Goal: Task Accomplishment & Management: Manage account settings

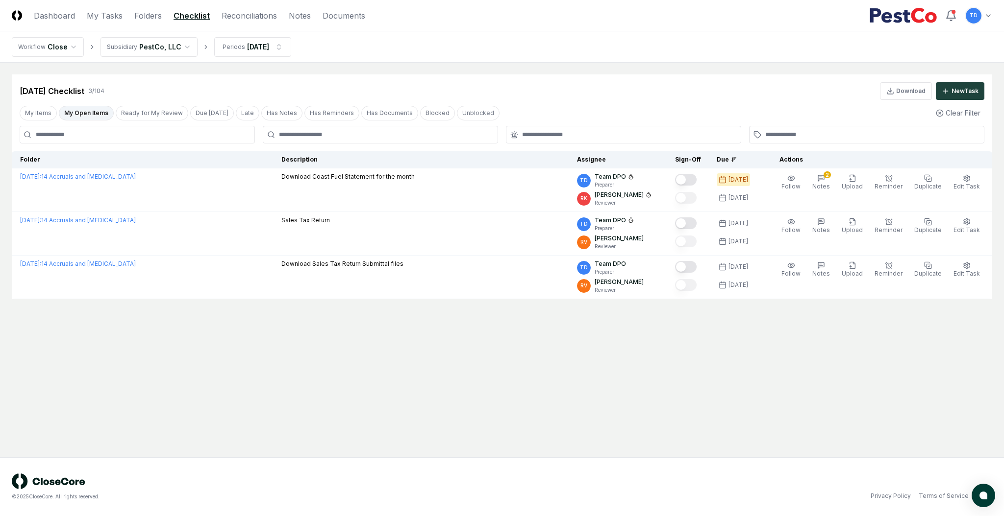
click at [253, 6] on header "CloseCore Dashboard My Tasks Folders Checklist Reconciliations Notes Documents …" at bounding box center [502, 15] width 1004 height 31
click at [252, 7] on header "CloseCore Dashboard My Tasks Folders Checklist Reconciliations Notes Documents …" at bounding box center [502, 15] width 1004 height 31
click at [249, 12] on link "Reconciliations" at bounding box center [248, 16] width 55 height 12
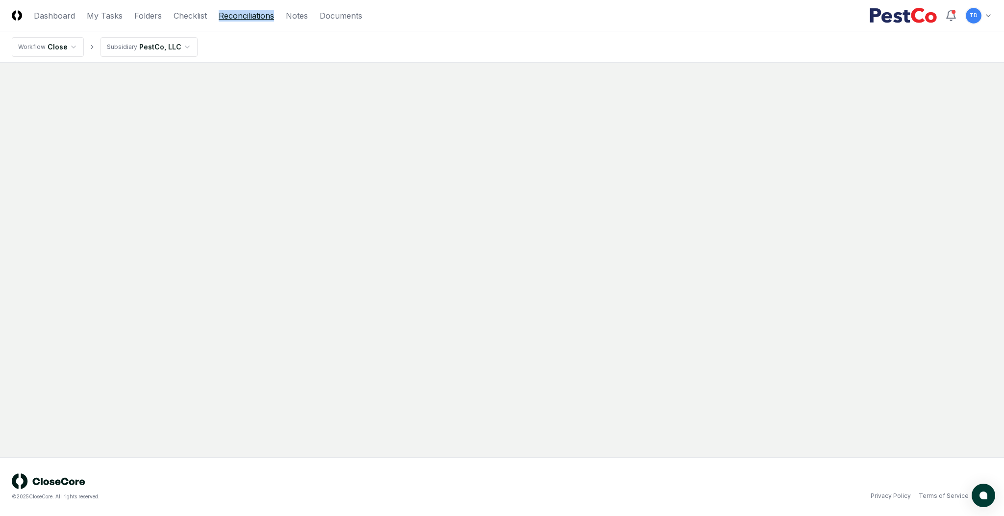
click at [246, 18] on link "Reconciliations" at bounding box center [246, 16] width 55 height 12
click at [239, 10] on link "Reconciliations" at bounding box center [246, 16] width 55 height 12
click at [226, 17] on link "Reconciliations" at bounding box center [246, 16] width 55 height 12
click at [213, 72] on main at bounding box center [502, 260] width 1004 height 395
click at [237, 11] on link "Reconciliations" at bounding box center [246, 16] width 55 height 12
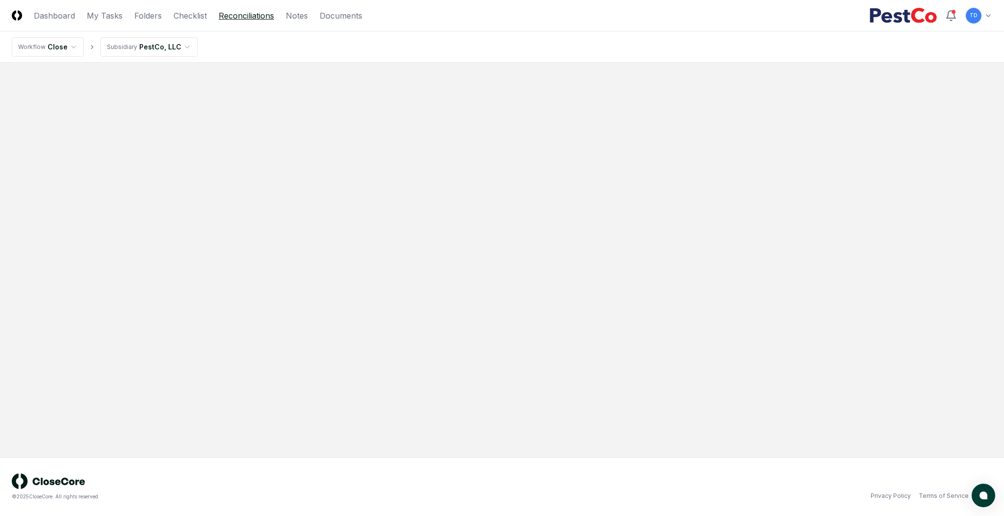
click at [237, 11] on link "Reconciliations" at bounding box center [246, 16] width 55 height 12
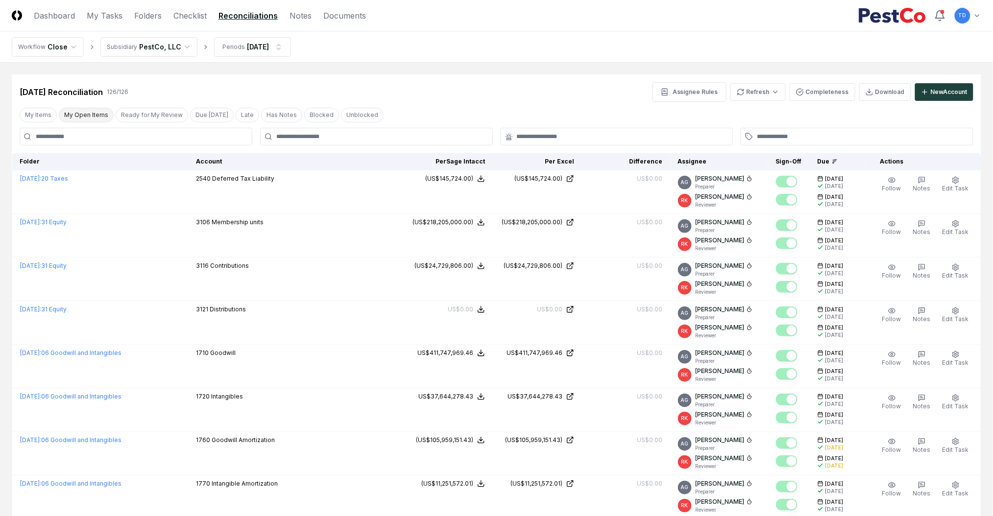
click at [72, 117] on button "My Open Items" at bounding box center [86, 115] width 55 height 15
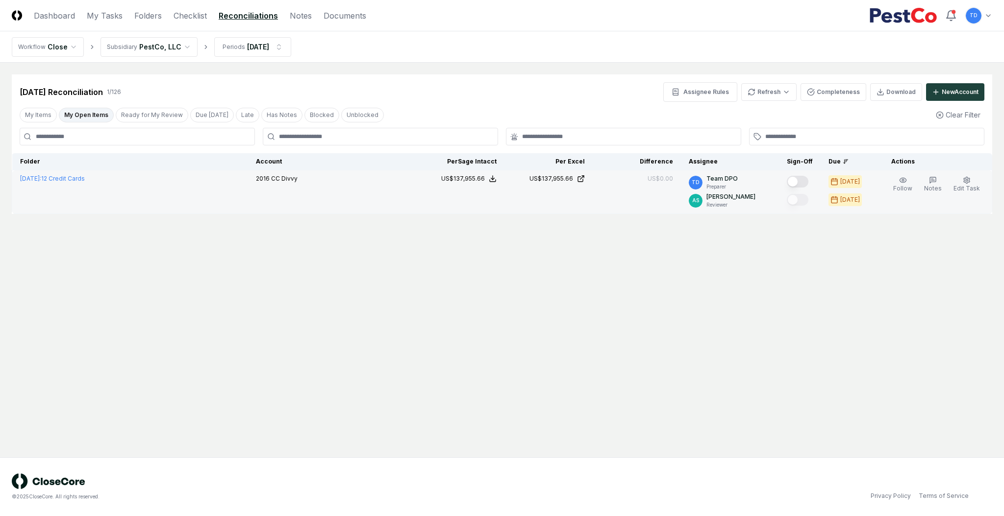
click at [808, 182] on button "Mark complete" at bounding box center [797, 182] width 22 height 12
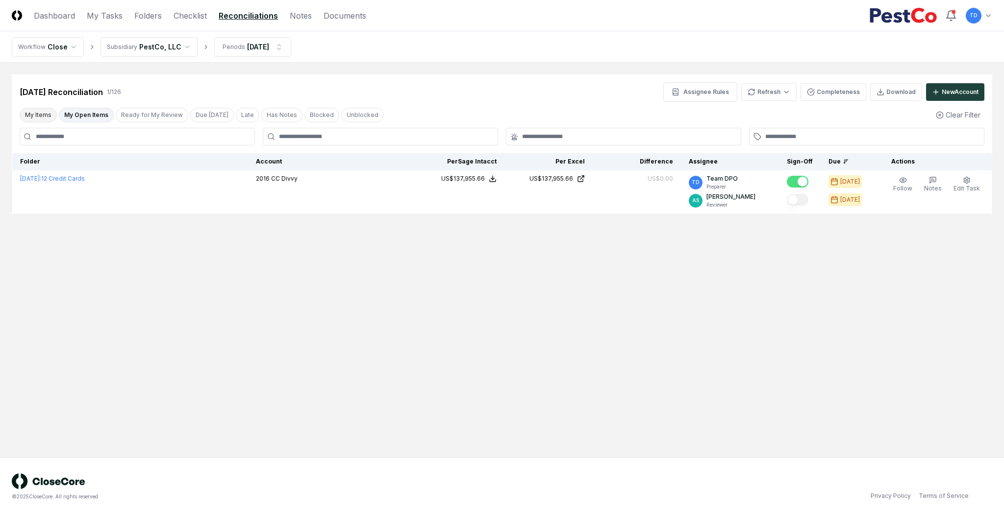
click at [49, 112] on button "My Items" at bounding box center [38, 115] width 37 height 15
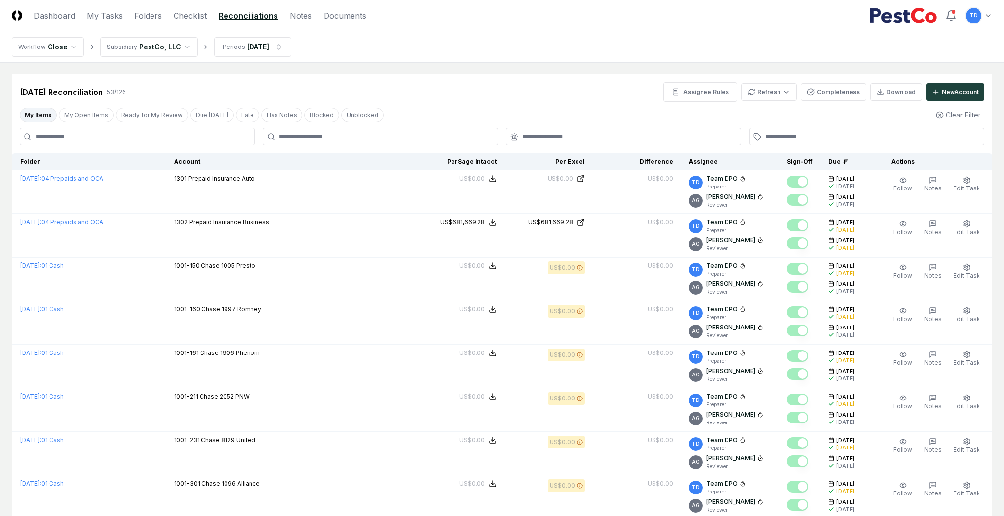
click at [194, 6] on header "CloseCore Dashboard My Tasks Folders Checklist Reconciliations Notes Documents …" at bounding box center [502, 15] width 1004 height 31
